Goal: Information Seeking & Learning: Learn about a topic

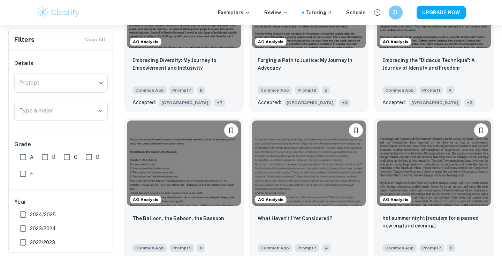
scroll to position [265, 0]
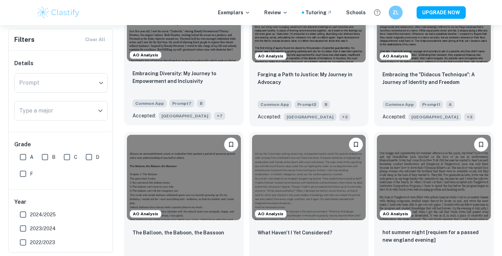
click at [214, 118] on span "+ 7" at bounding box center [219, 116] width 11 height 8
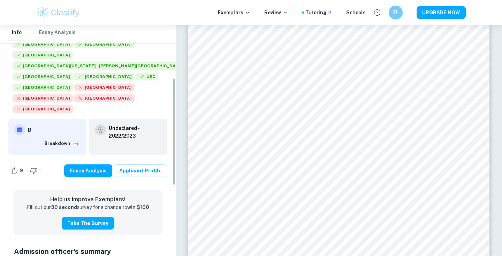
scroll to position [102, 0]
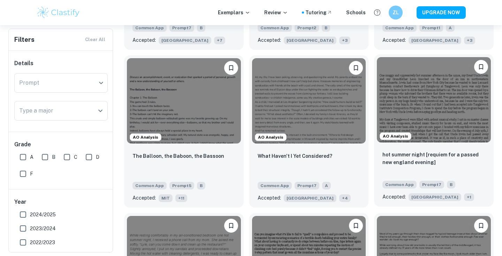
scroll to position [342, 0]
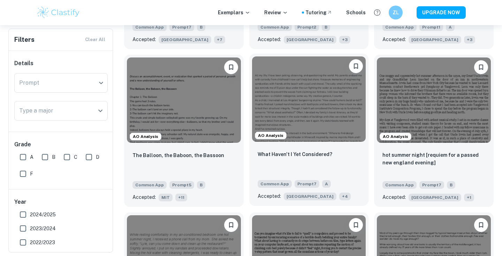
click at [339, 195] on span "+ 4" at bounding box center [345, 197] width 12 height 8
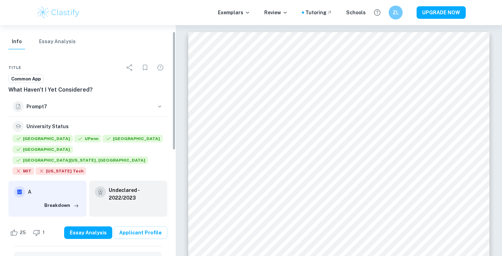
scroll to position [12, 0]
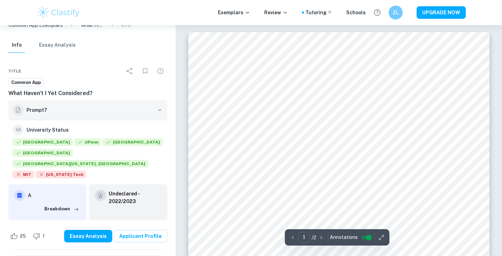
click at [160, 113] on icon "button" at bounding box center [159, 110] width 7 height 7
